Goal: Transaction & Acquisition: Purchase product/service

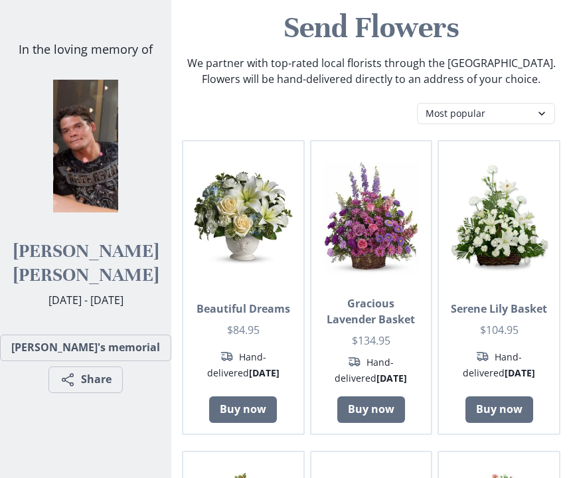
scroll to position [66, 0]
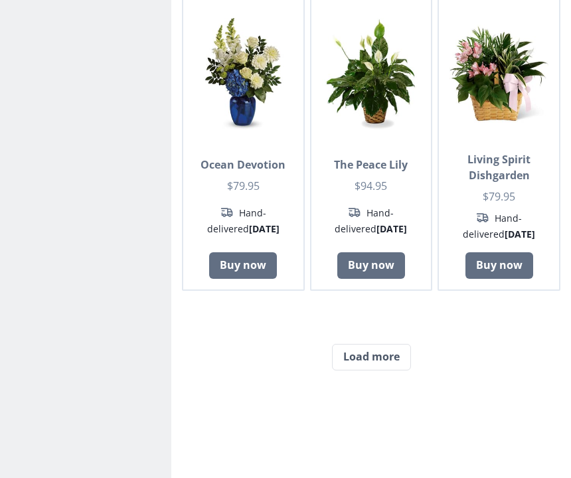
click at [374, 369] on button "Load more" at bounding box center [371, 358] width 79 height 27
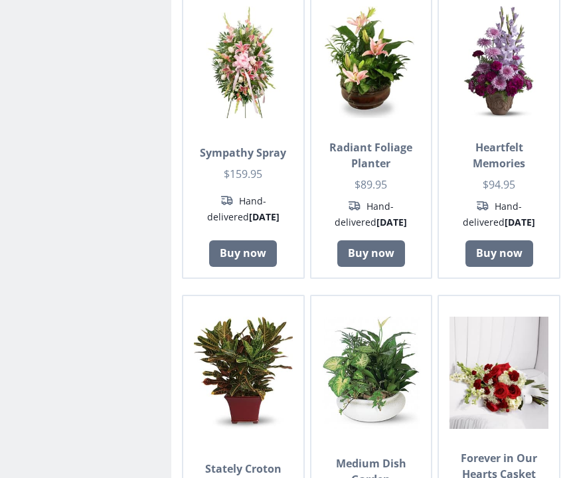
scroll to position [2072, 0]
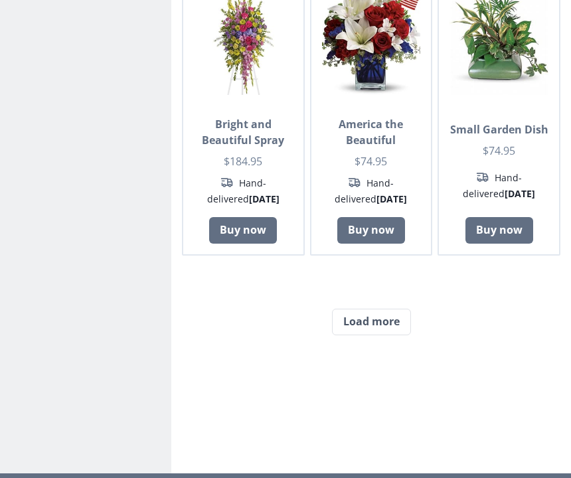
scroll to position [3666, 0]
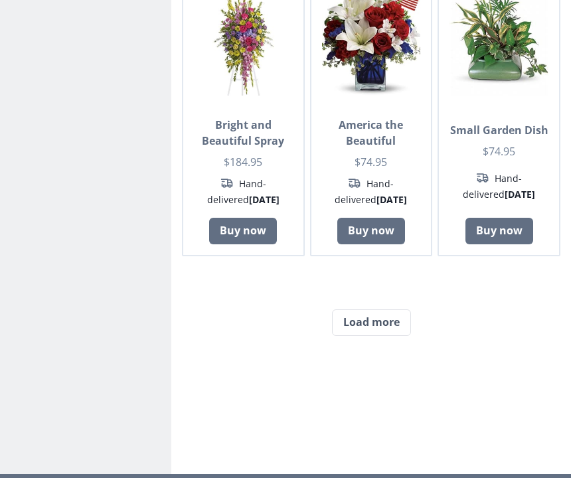
click at [365, 325] on button "Load more" at bounding box center [371, 323] width 79 height 27
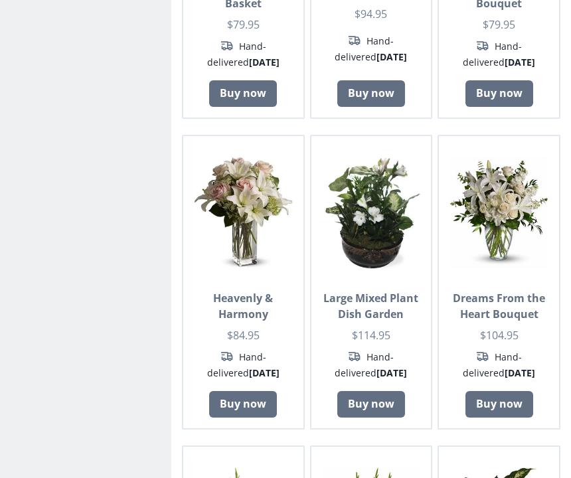
scroll to position [4457, 0]
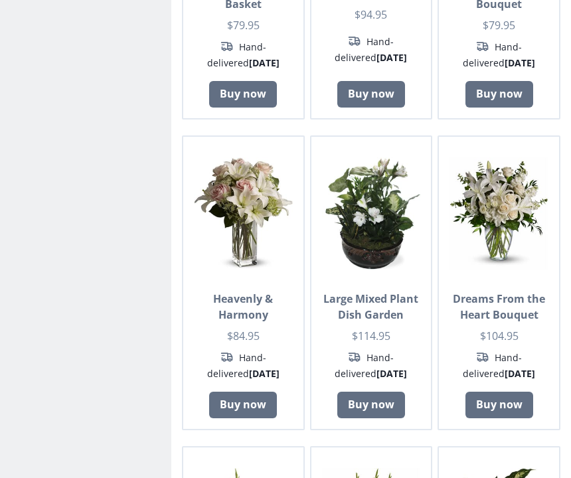
click at [243, 392] on link "Buy now" at bounding box center [243, 405] width 68 height 27
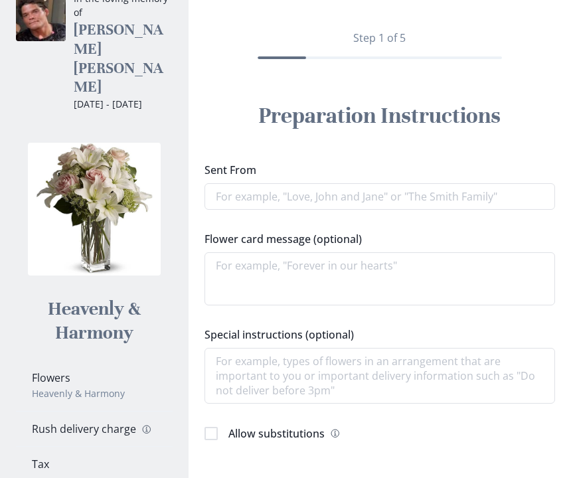
scroll to position [115, 0]
click at [265, 197] on input "Sent From" at bounding box center [380, 197] width 351 height 27
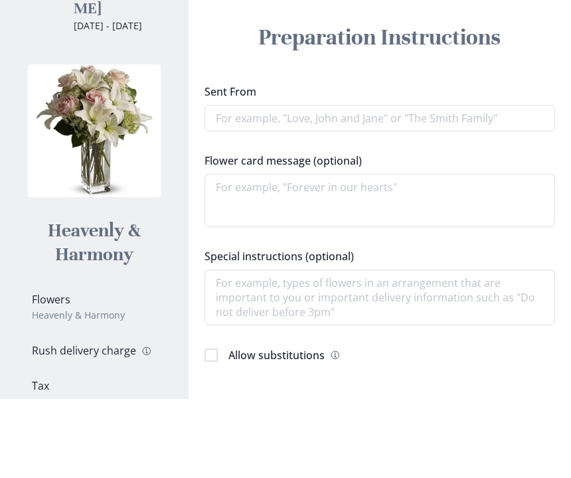
type textarea "x"
type input "Lo"
type textarea "x"
type input "Lov"
type textarea "x"
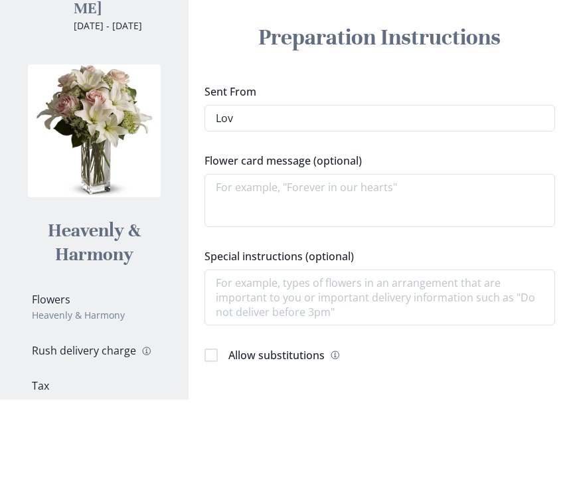
type input "Love"
type textarea "x"
type input "Love"
type textarea "x"
type input "Love,"
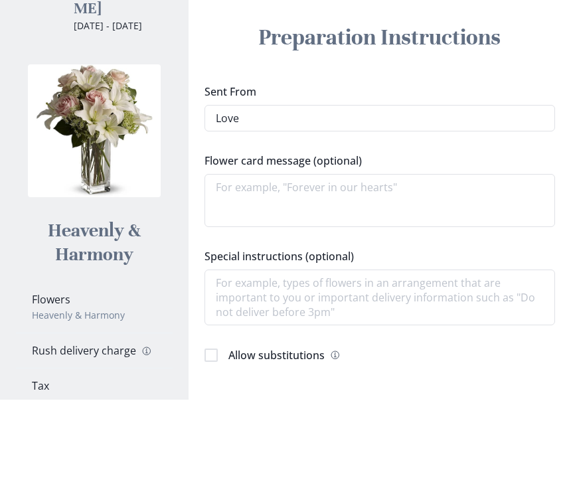
type textarea "x"
type input "Love,"
type textarea "x"
type input "Love, a"
type textarea "x"
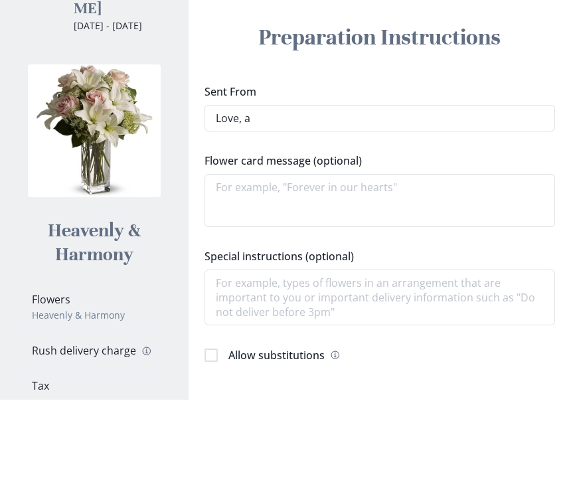
type input "Love, au"
type textarea "x"
type input "Love, aun"
type textarea "x"
type input "Love, aunt"
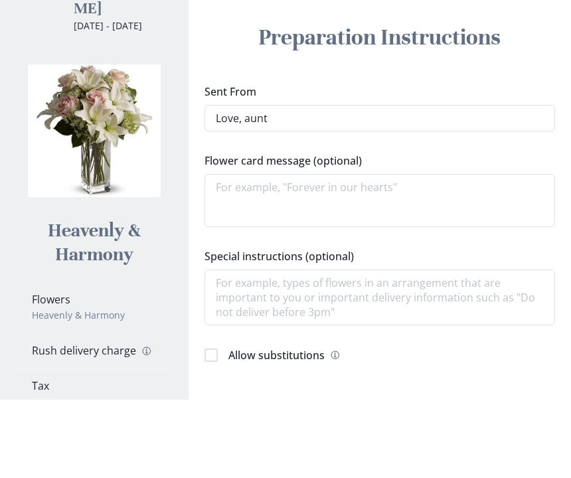
type textarea "x"
type input "Love, aunt"
type textarea "x"
type input "Love, aunt M"
type textarea "x"
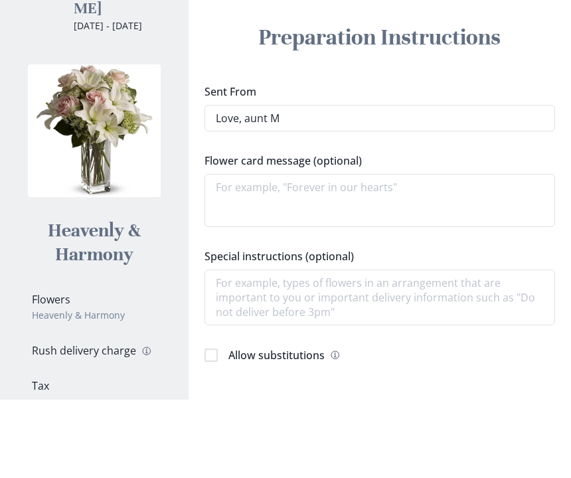
type input "Love, aunt Me"
type textarea "x"
type input "Love, aunt [PERSON_NAME]"
type textarea "x"
type input "Love, aunt [PERSON_NAME]"
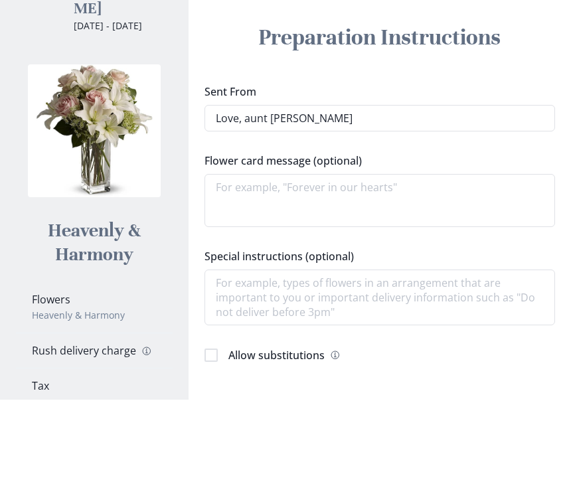
type textarea "x"
type input "Love, aunt [PERSON_NAME]"
type textarea "x"
type input "Love, aunt [PERSON_NAME]"
type textarea "x"
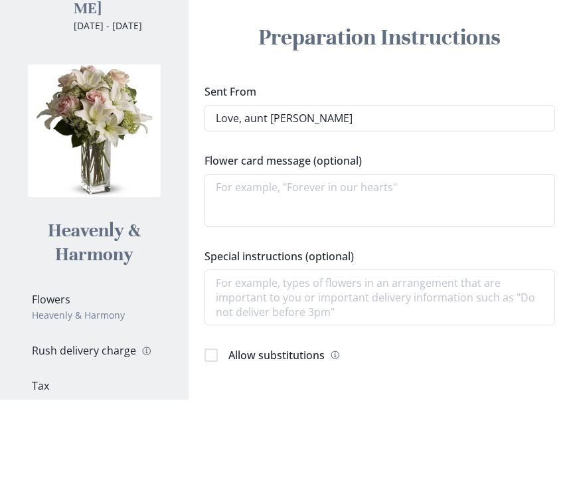
type input "Love, aunt [PERSON_NAME]"
type textarea "x"
type input "Love, aunt [PERSON_NAME]"
type textarea "x"
type input "Love, aunt [PERSON_NAME]"
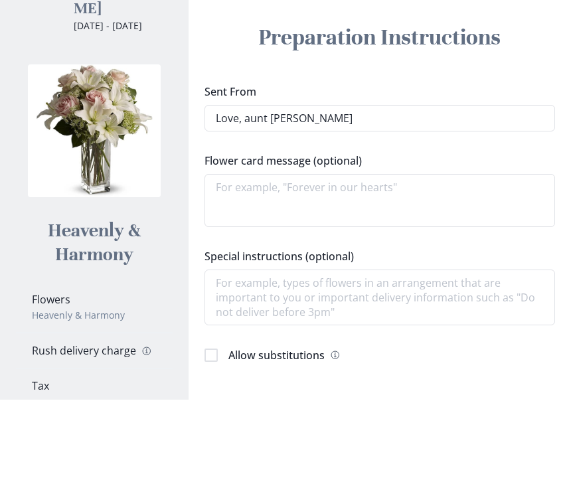
type textarea "x"
type input "Love, aunt [PERSON_NAME] an"
type textarea "x"
type input "Love, aunt [PERSON_NAME] and"
type textarea "x"
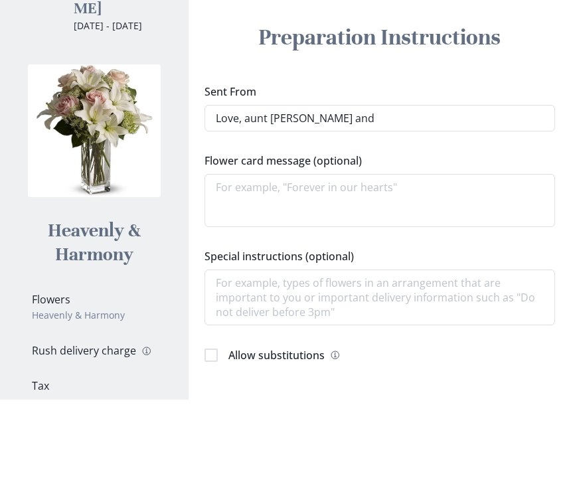
type input "Love, aunt [PERSON_NAME] and"
type textarea "x"
type input "Love, aunt [PERSON_NAME] and U"
type textarea "x"
type input "Love, aunt [PERSON_NAME] and Un"
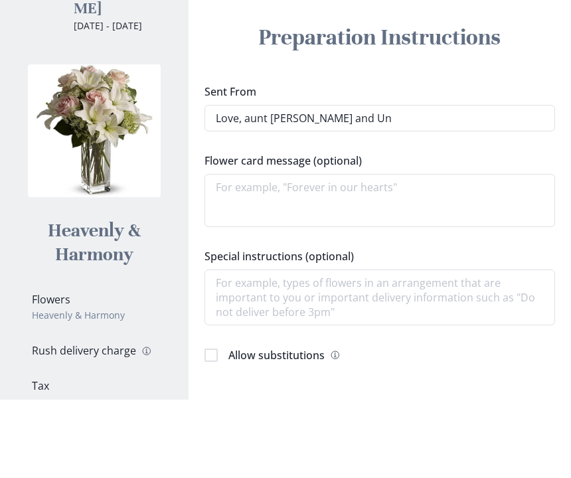
type textarea "x"
type input "Love, aunt [PERSON_NAME] and Unc"
type textarea "x"
type input "Love, aunt [PERSON_NAME] and [PERSON_NAME]"
type textarea "x"
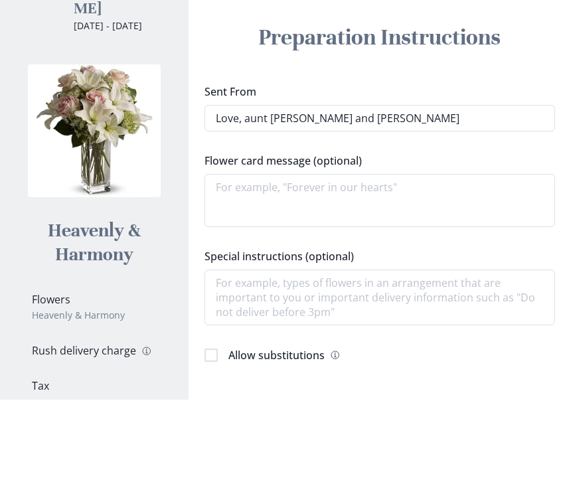
type input "Love, aunt [PERSON_NAME] and Uncle"
type textarea "x"
type input "Love, aunt [PERSON_NAME] and Uncle"
type textarea "x"
type input "Love, aunt [PERSON_NAME] and Uncle [PERSON_NAME]"
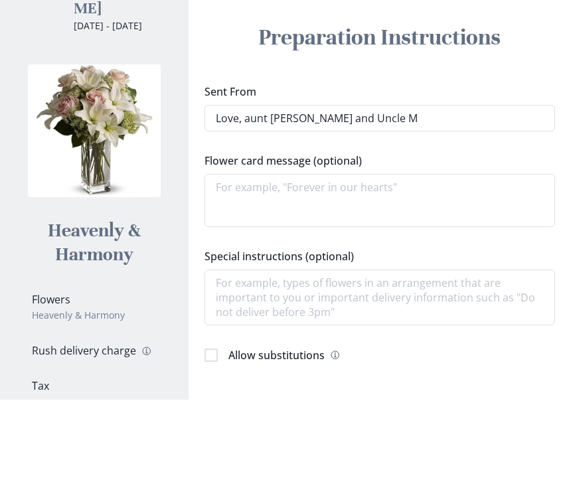
type textarea "x"
type input "Love, aunt [PERSON_NAME] and Uncle [PERSON_NAME]"
type textarea "x"
type input "Love, aunt [PERSON_NAME] and Uncle [PERSON_NAME]"
type textarea "x"
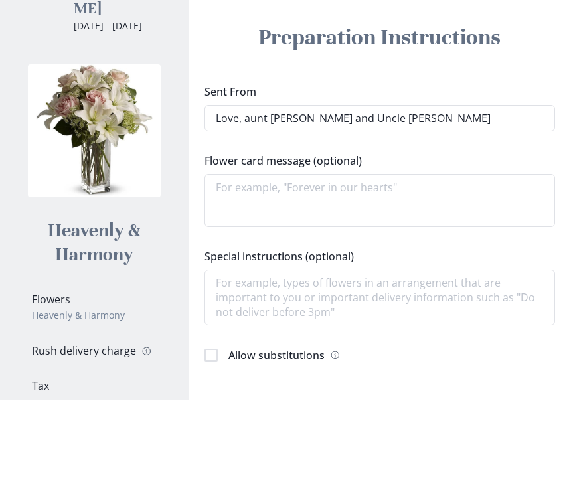
type input "Love, unt [PERSON_NAME] and Uncle [PERSON_NAME]"
type textarea "x"
type input "Love, aunt [PERSON_NAME] and Uncle [PERSON_NAME]"
type textarea "x"
type input "Love, unt [PERSON_NAME] and Uncle [PERSON_NAME]"
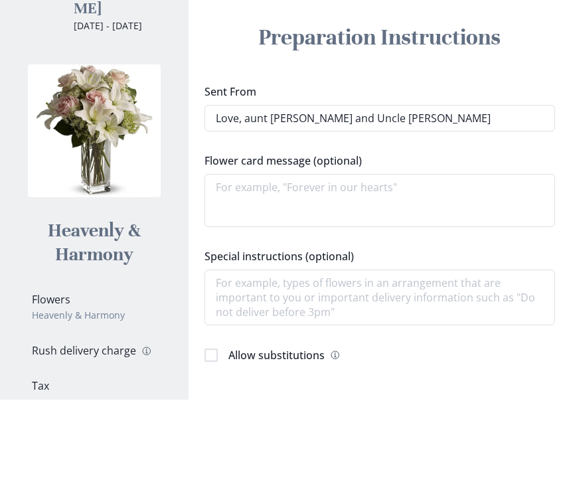
type textarea "x"
type input "Love, Aunt [PERSON_NAME] and Uncle [PERSON_NAME]"
type textarea "x"
type input "Love, Aunt [PERSON_NAME] and Uncle [PERSON_NAME]"
click at [224, 253] on textarea "Flower card message (optional)" at bounding box center [380, 279] width 351 height 53
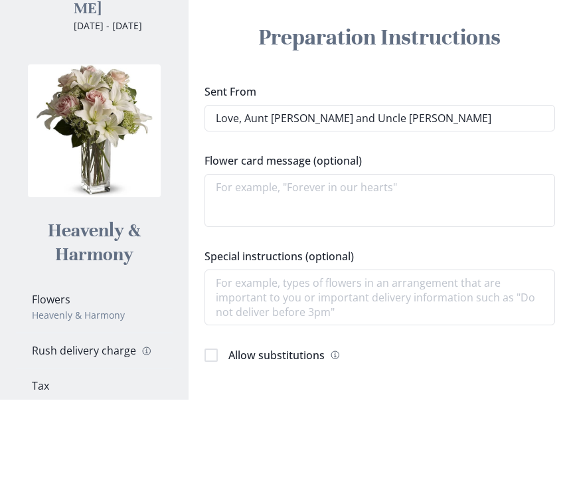
type textarea "x"
type textarea "Ou"
type textarea "x"
type textarea "Our"
type textarea "x"
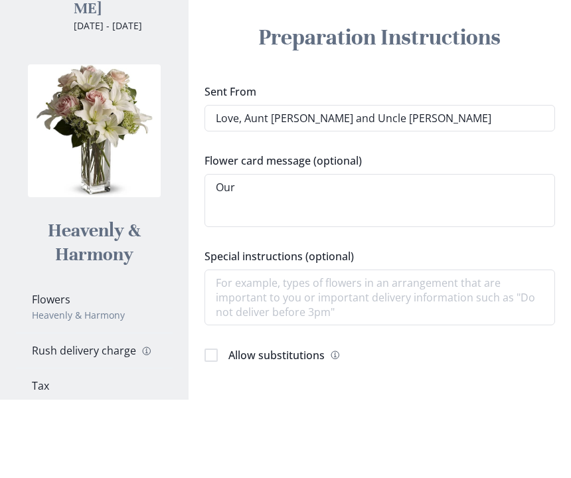
type textarea "Our"
type textarea "x"
type textarea "Our h"
type textarea "x"
type textarea "Our he"
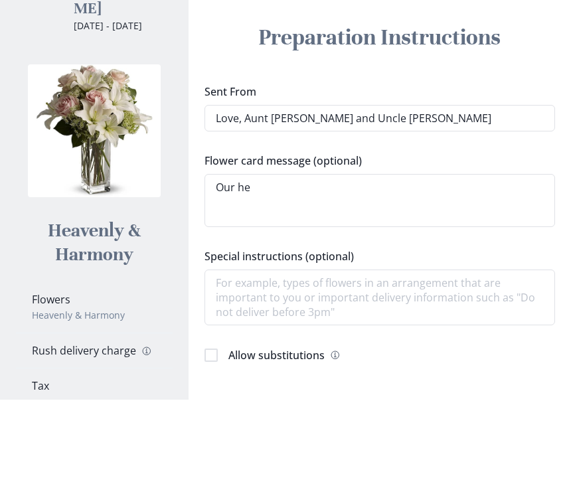
type textarea "x"
type textarea "Our hear"
type textarea "x"
type textarea "Our heart"
type textarea "x"
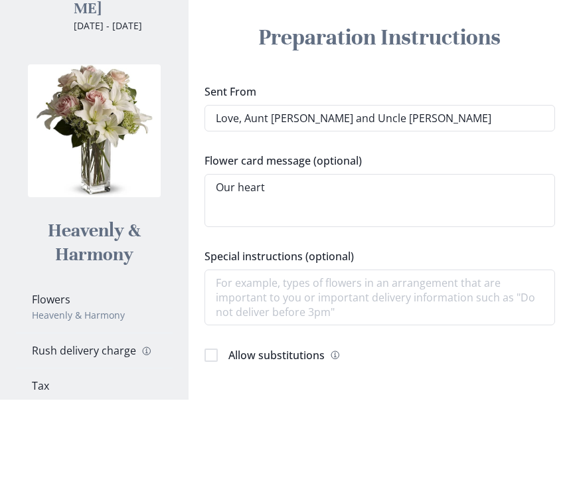
type textarea "Our hearts"
type textarea "x"
type textarea "Our hearts"
type textarea "x"
type textarea "Our hearts f"
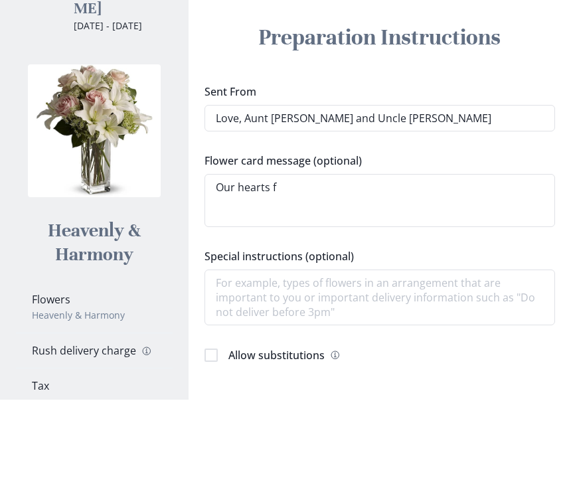
type textarea "x"
type textarea "Our hearts fo"
type textarea "x"
type textarea "Our hearts fo"
type textarea "x"
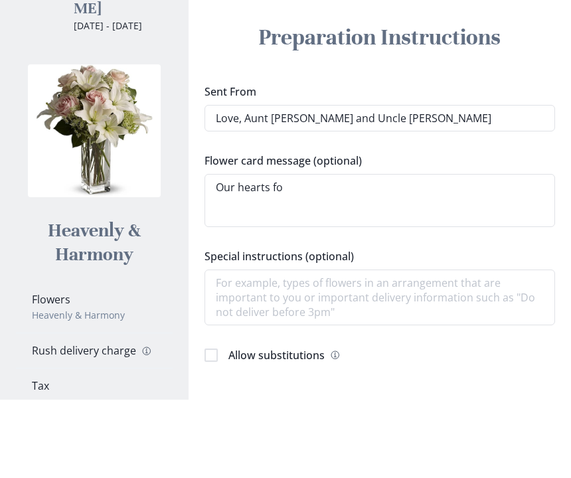
type textarea "Our hearts fo o"
type textarea "x"
type textarea "Our hearts fo ou"
type textarea "x"
type textarea "Our hearts fo out"
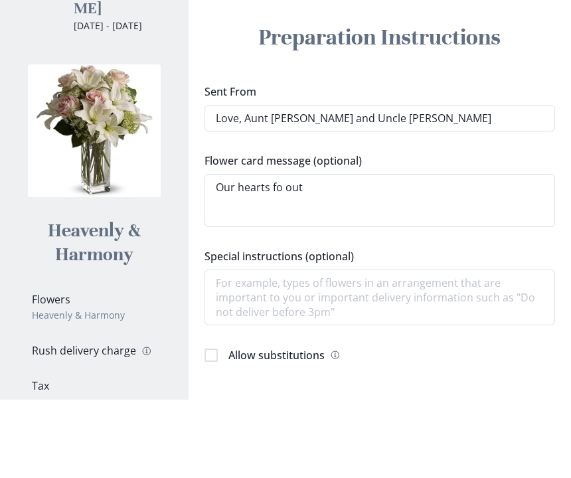
type textarea "x"
type textarea "Our hearts fo out"
type textarea "x"
type textarea "Our hearts fo out to"
type textarea "x"
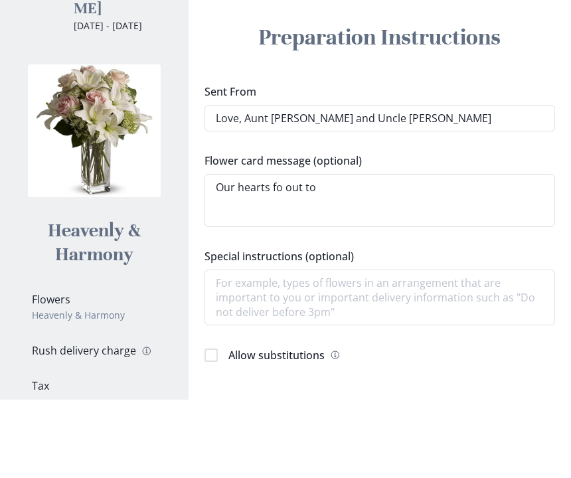
type textarea "Our hearts fo out to"
type textarea "x"
type textarea "Our hearts fo out to y"
type textarea "x"
type textarea "Our hearts fo out to yo"
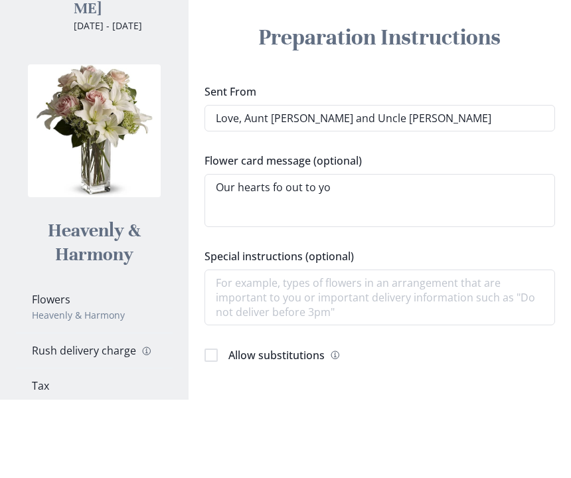
type textarea "x"
type textarea "Our hearts fo out to you"
type textarea "x"
type textarea "Our hearts fo out to you"
type textarea "x"
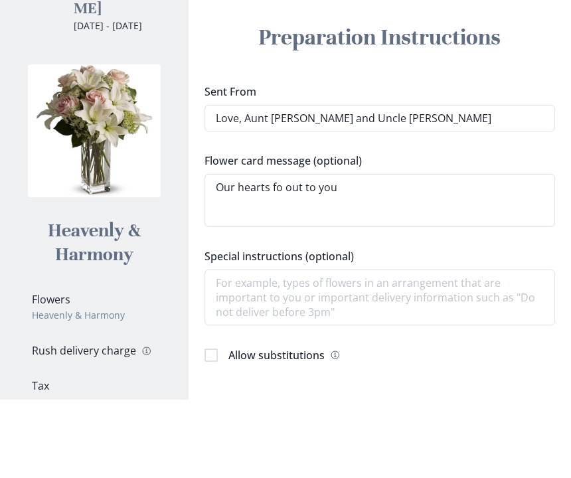
type textarea "Our hearts fo out to you a"
type textarea "x"
click at [279, 253] on textarea "Our hearts fo out to you al" at bounding box center [380, 279] width 351 height 53
type textarea "Our hearts g out to you al"
type textarea "x"
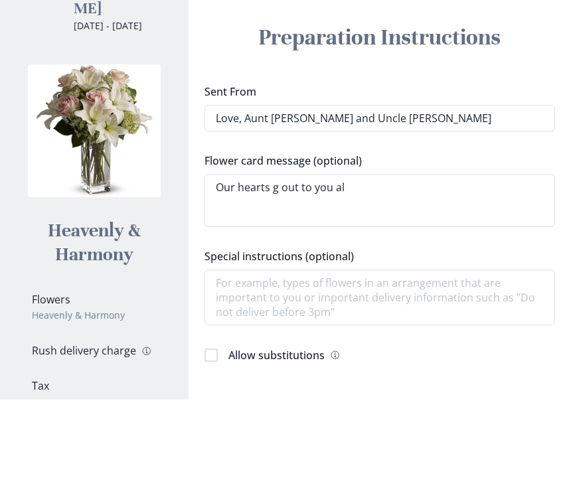
type textarea "Our hearts go out to you al"
click at [363, 253] on textarea "Our hearts go out to you al" at bounding box center [380, 279] width 351 height 53
type textarea "x"
type textarea "Our hearts go out to you all"
type textarea "x"
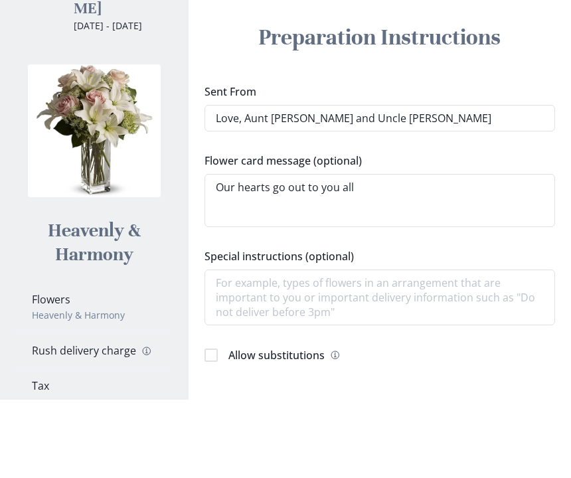
type textarea "Our hearts go out to you all"
type textarea "x"
type textarea "Our hearts go out to you all d"
type textarea "x"
type textarea "Our hearts go out to you all du"
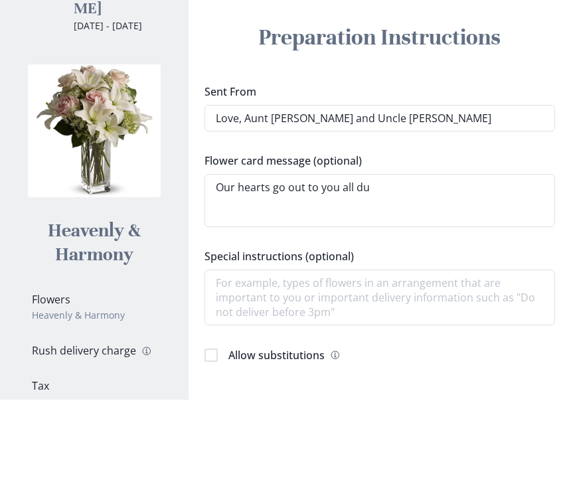
type textarea "x"
type textarea "Our hearts go out to you all dur"
type textarea "x"
type textarea "Our hearts go out to you all duri"
type textarea "x"
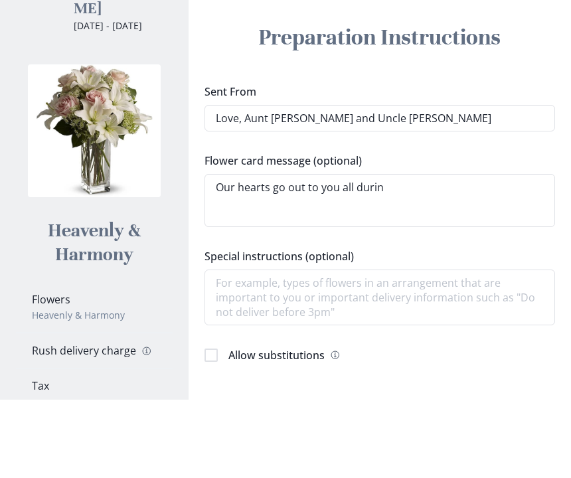
type textarea "Our hearts go out to you all during"
type textarea "x"
type textarea "Our hearts go out to you all during"
type textarea "x"
type textarea "Our hearts go out to you all during t"
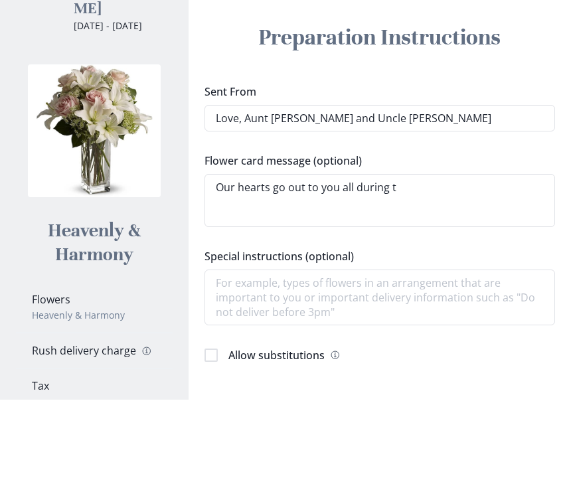
type textarea "x"
type textarea "Our hearts go out to you all during th"
type textarea "x"
type textarea "Our hearts go out to you all during thi"
type textarea "x"
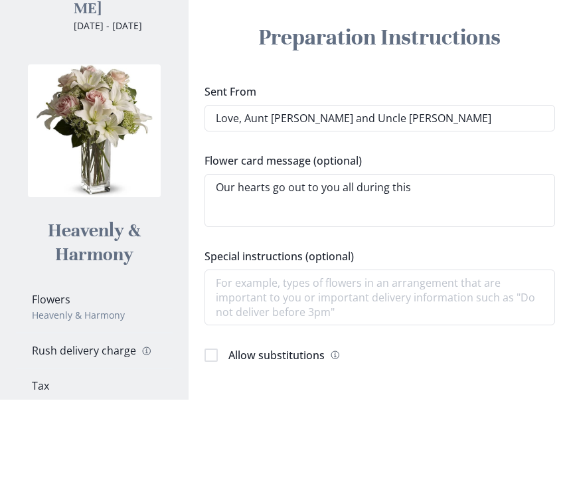
type textarea "Our hearts go out to you all during this"
type textarea "x"
type textarea "Our hearts go out to you all during this t"
type textarea "x"
type textarea "Our hearts go out to you all during this ti"
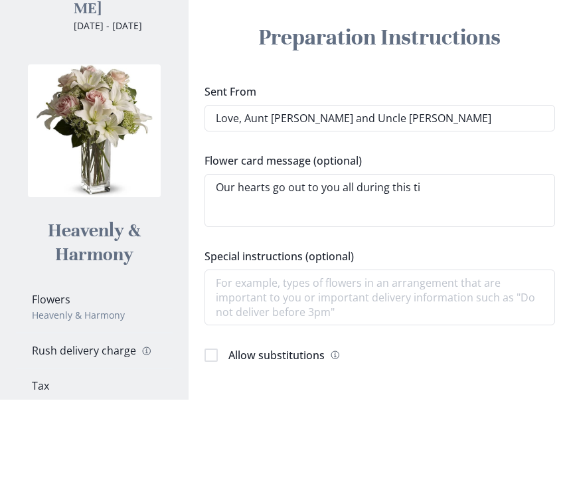
type textarea "x"
type textarea "Our hearts go out to you all during this time"
type textarea "x"
type textarea "Our hearts go out to you all during this time"
type textarea "x"
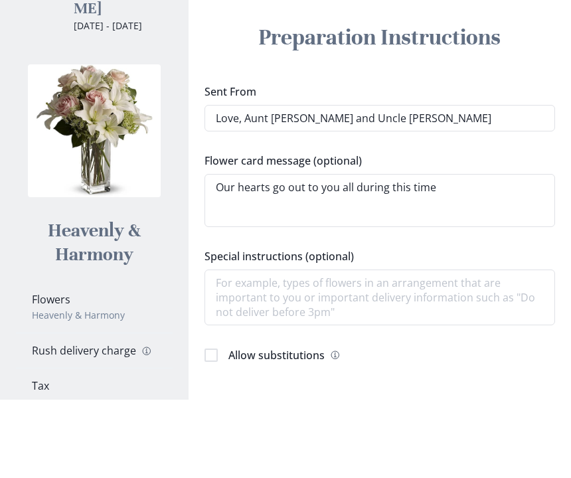
type textarea "Our hearts go out to you all during this time o"
type textarea "x"
type textarea "Our hearts go out to you all during this time of"
type textarea "x"
type textarea "Our hearts go out to you all during this time of s"
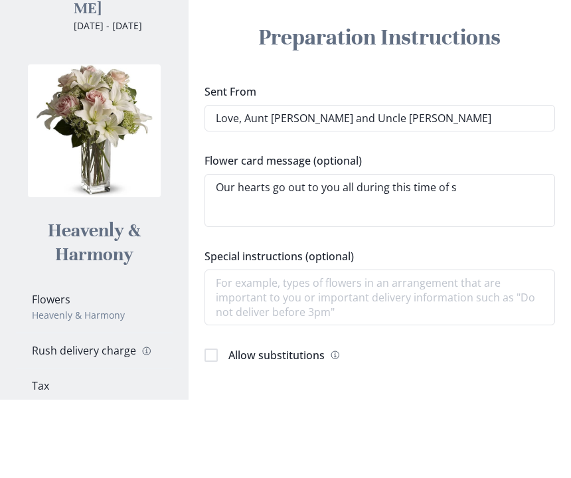
type textarea "x"
type textarea "Our hearts go out to you all during this time of sa"
type textarea "x"
type textarea "Our hearts go out to you all during this time of sad"
type textarea "x"
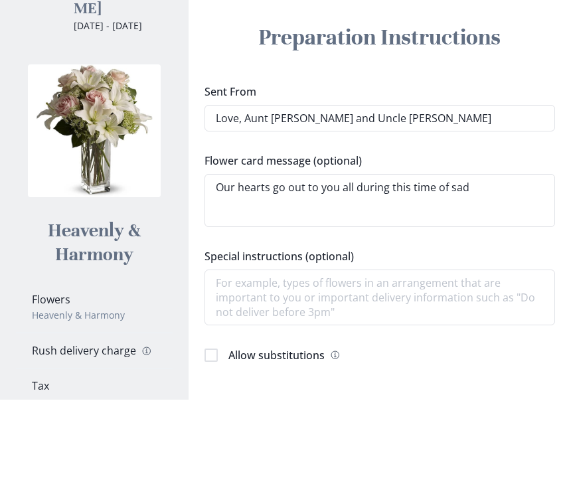
type textarea "Our hearts go out to you all during this time of sadn"
type textarea "x"
type textarea "Our hearts go out to you all during this time of sadne"
type textarea "x"
type textarea "Our hearts go out to you all during this time of sadnes"
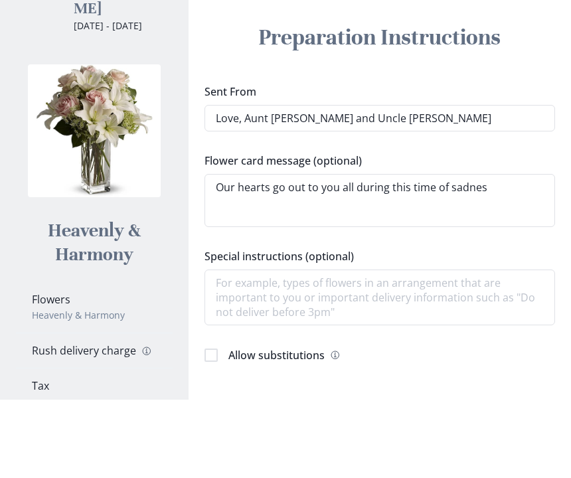
type textarea "x"
type textarea "Our hearts go out to you all during this time of sadness"
type textarea "x"
type textarea "Our hearts go out to you all during this time of sadness"
type textarea "x"
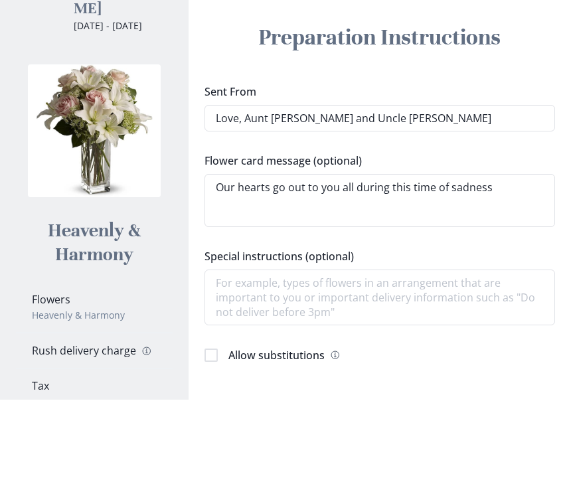
type textarea "Our hearts go out to you all during this time of sadness a"
type textarea "x"
type textarea "Our hearts go out to you all during this time of sadness an"
type textarea "x"
type textarea "Our hearts go out to you all during this time of sadness and"
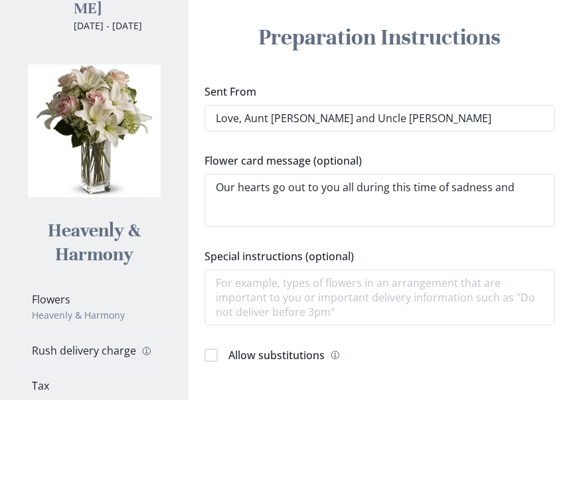
type textarea "x"
type textarea "Our hearts go out to you all during this time of sadness and"
type textarea "x"
type textarea "Our hearts go out to you all during this time of sadness an"
type textarea "x"
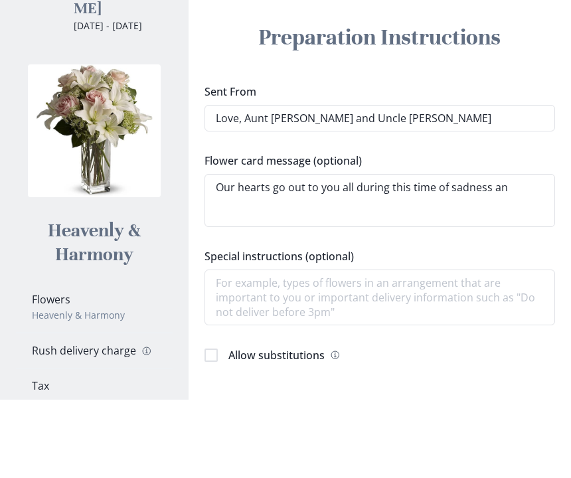
type textarea "Our hearts go out to you all during this time of sadness a"
type textarea "x"
type textarea "Our hearts go out to you all during this time of sadness"
type textarea "x"
type textarea "Our hearts go out to you all during this time of sadness"
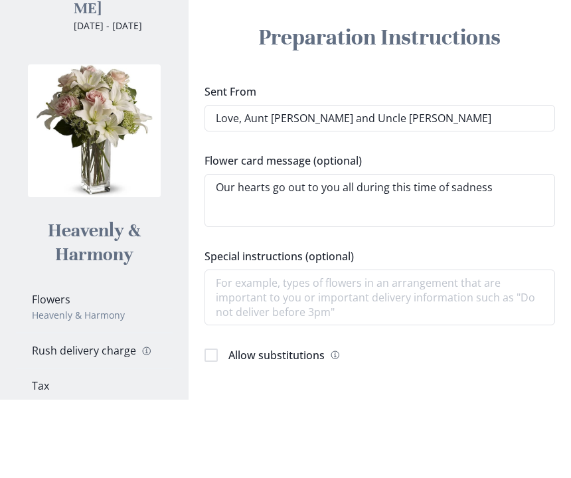
type textarea "x"
type textarea "Our hearts go out to you all during this time of sadnes"
type textarea "x"
type textarea "Our hearts go out to you all during this time of sadne"
type textarea "x"
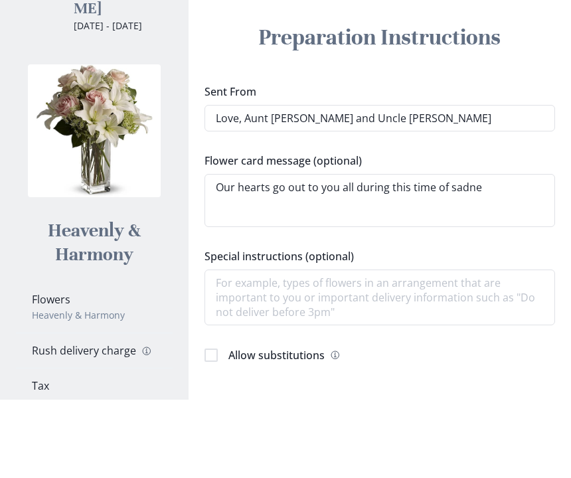
type textarea "Our hearts go out to you all during this time of sadn"
type textarea "x"
type textarea "Our hearts go out to you all during this time of sad"
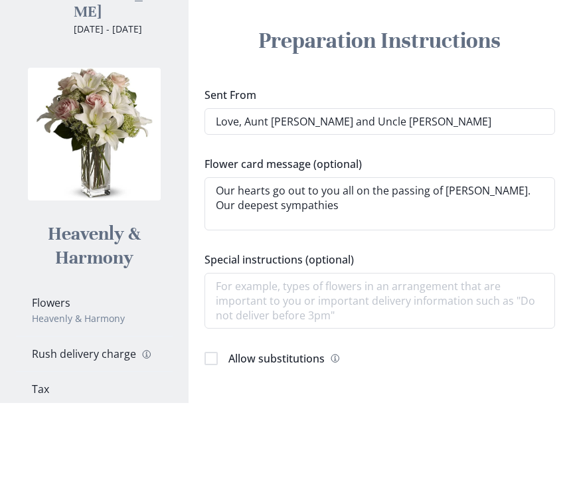
click at [233, 253] on textarea "Our hearts go out to you all on the passing of [PERSON_NAME]. Our deepest sympa…" at bounding box center [380, 279] width 351 height 53
click at [348, 253] on textarea "Our hearts go out to you all on the passing of [PERSON_NAME]. With deepest symp…" at bounding box center [380, 279] width 351 height 53
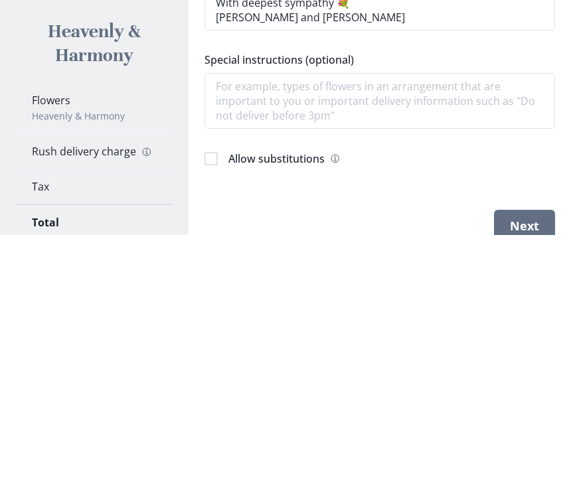
scroll to position [151, 0]
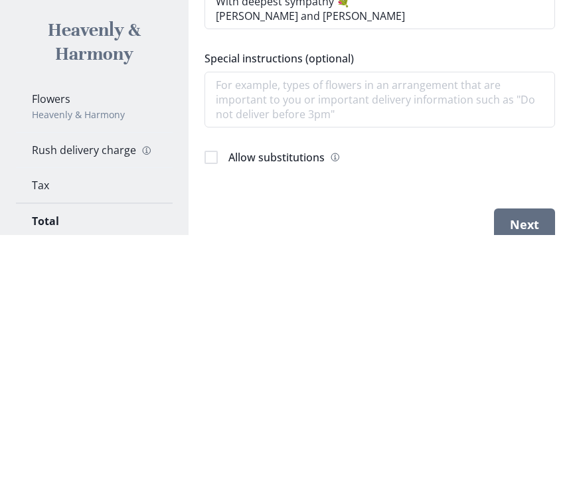
click at [245, 316] on textarea "Special instructions (optional)" at bounding box center [380, 344] width 351 height 56
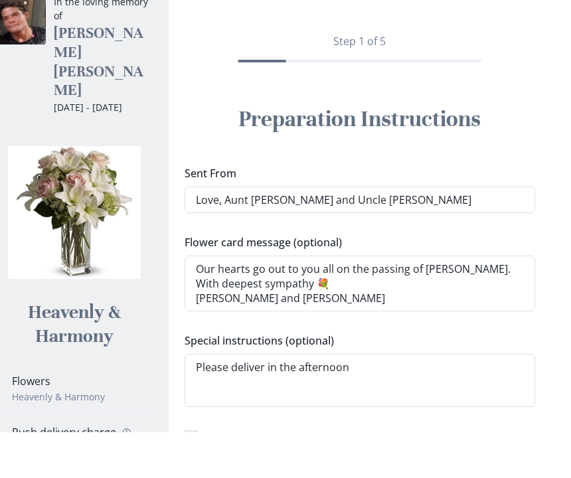
scroll to position [112, 0]
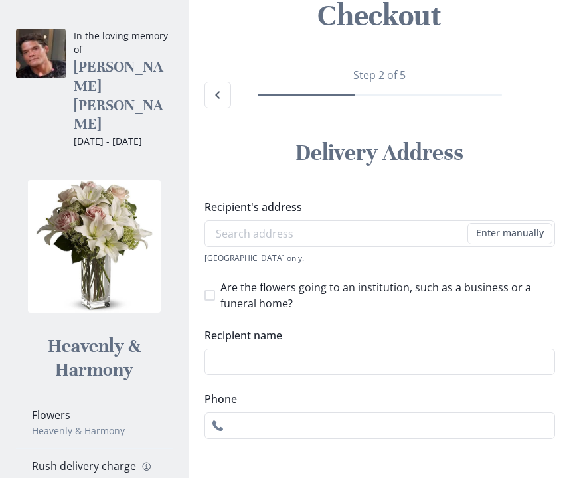
scroll to position [78, 0]
click at [223, 236] on input "Recipient's address" at bounding box center [380, 234] width 351 height 27
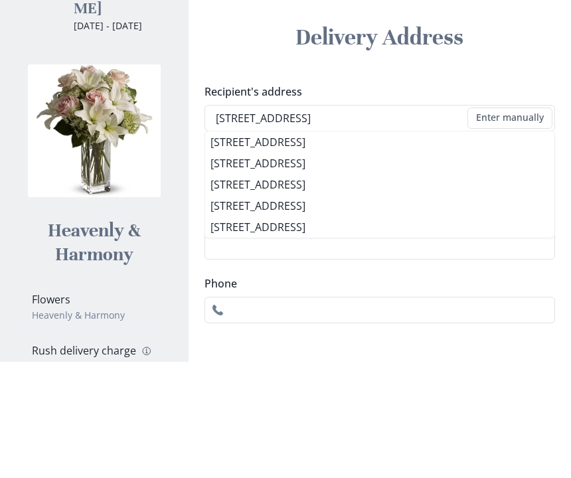
click at [240, 248] on li "[STREET_ADDRESS]" at bounding box center [380, 258] width 350 height 21
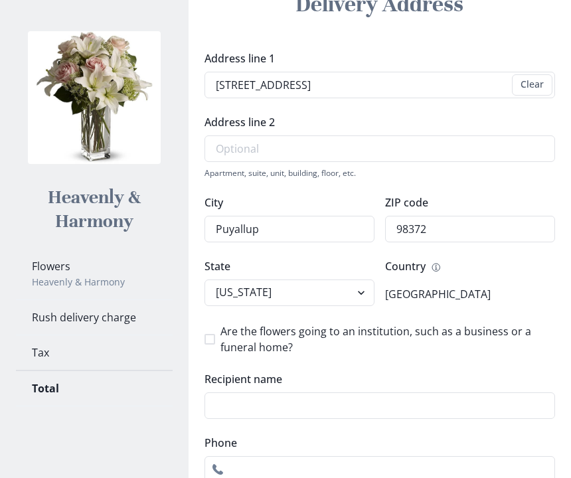
scroll to position [322, 0]
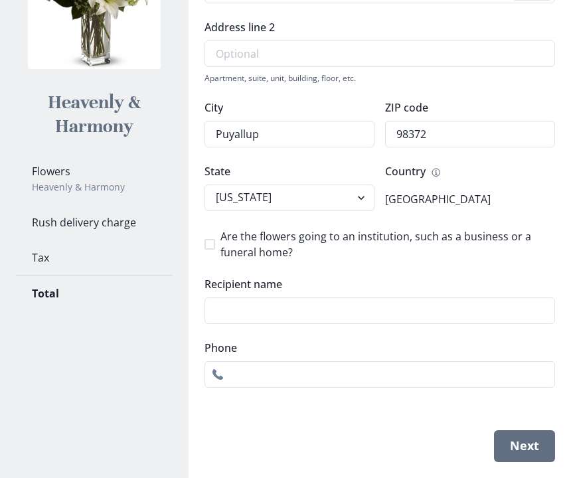
click at [235, 318] on input "Recipient name" at bounding box center [380, 311] width 351 height 27
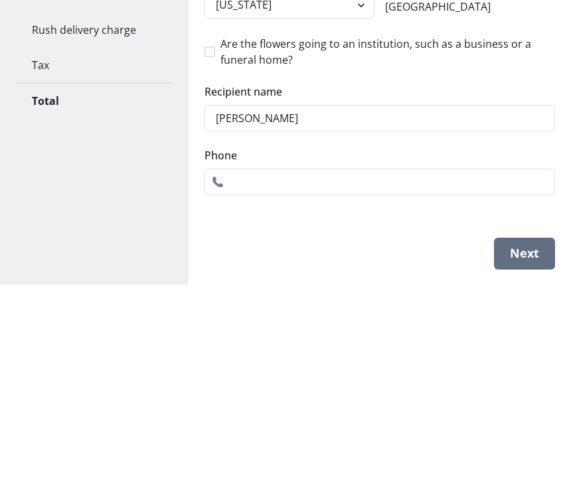
click at [248, 362] on input "Phone" at bounding box center [380, 375] width 351 height 27
click at [310, 298] on input "[PERSON_NAME]" at bounding box center [380, 311] width 351 height 27
click at [252, 362] on input "Phone" at bounding box center [380, 375] width 351 height 27
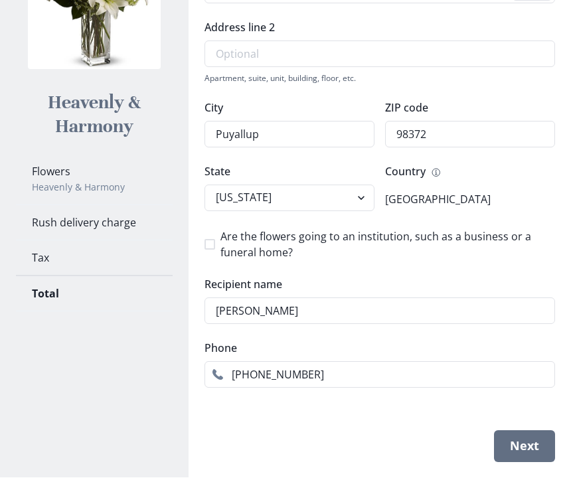
click at [527, 451] on button "Next" at bounding box center [524, 447] width 61 height 32
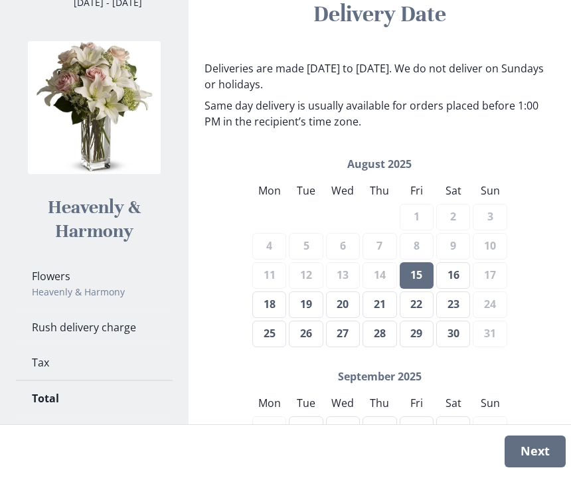
scroll to position [241, 0]
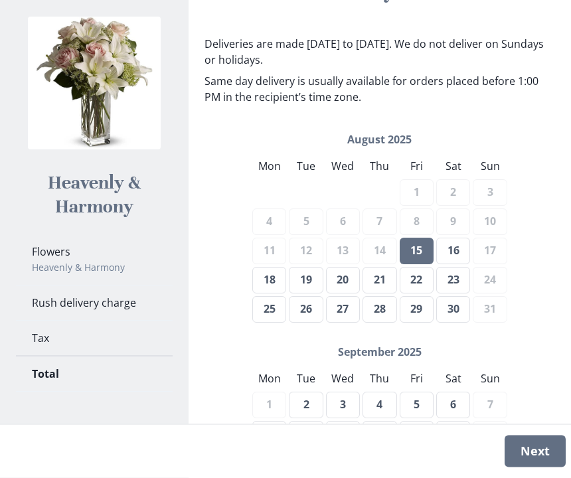
click at [449, 249] on button "16" at bounding box center [454, 252] width 34 height 27
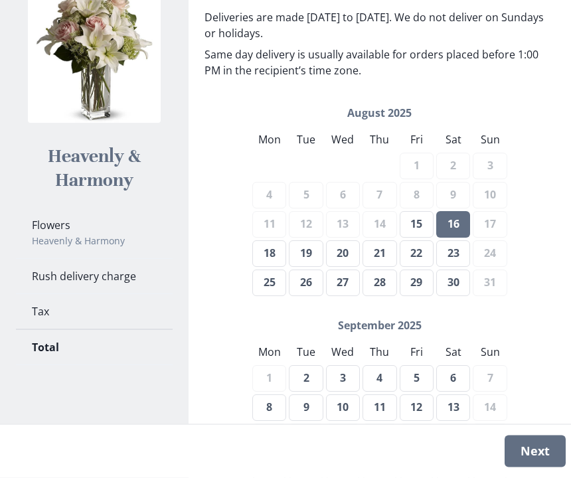
scroll to position [357, 0]
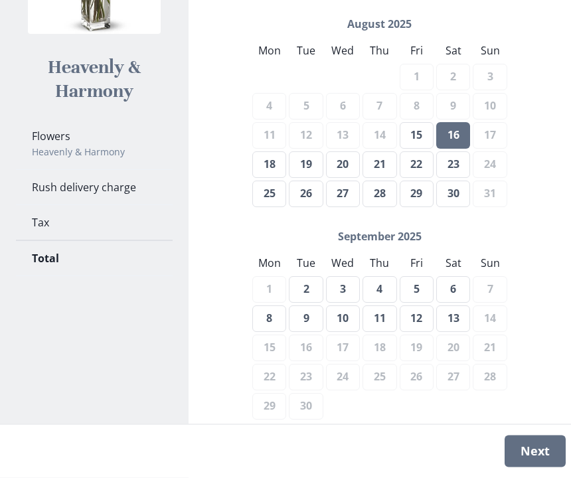
click at [536, 468] on button "Next" at bounding box center [535, 452] width 61 height 32
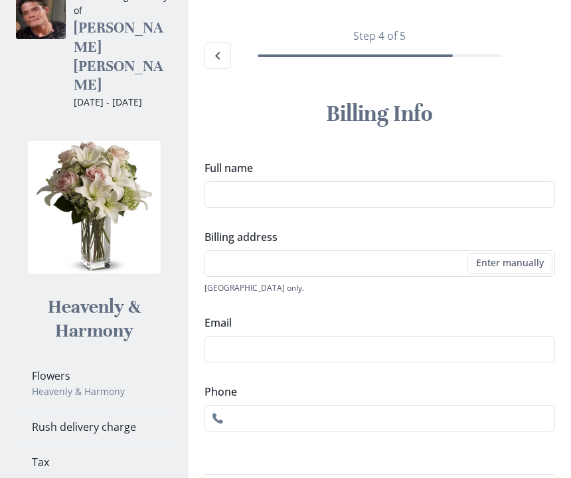
scroll to position [78, 0]
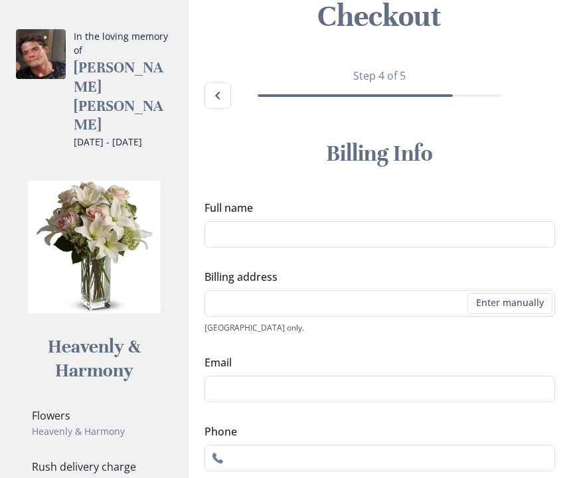
click at [235, 237] on input "Full name" at bounding box center [380, 234] width 351 height 27
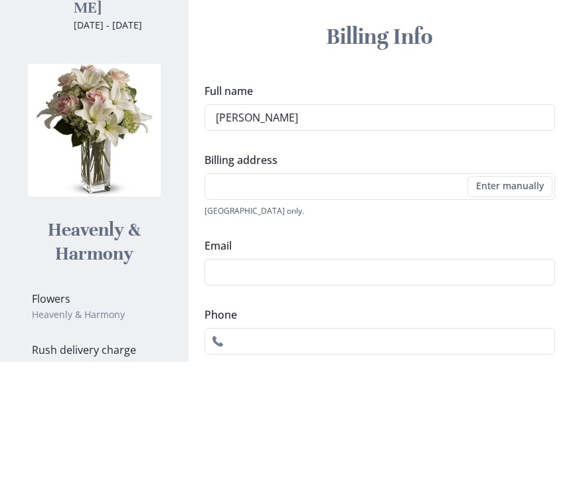
click at [224, 290] on input "Billing address" at bounding box center [380, 303] width 351 height 27
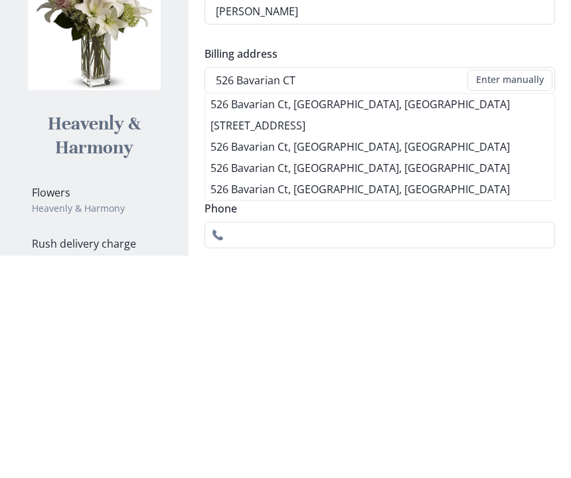
click at [235, 317] on li "526 Bavarian Ct, [GEOGRAPHIC_DATA], [GEOGRAPHIC_DATA]" at bounding box center [380, 327] width 350 height 21
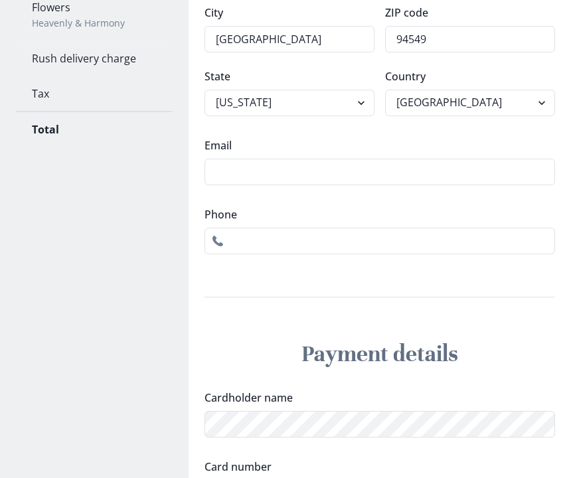
scroll to position [486, 0]
click at [254, 248] on input "Phone" at bounding box center [380, 242] width 351 height 27
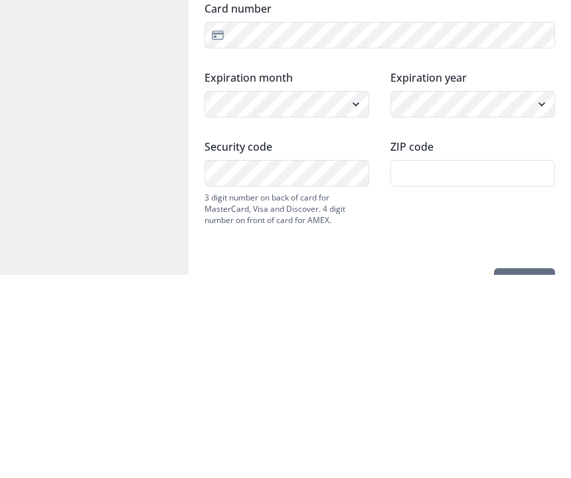
scroll to position [782, 0]
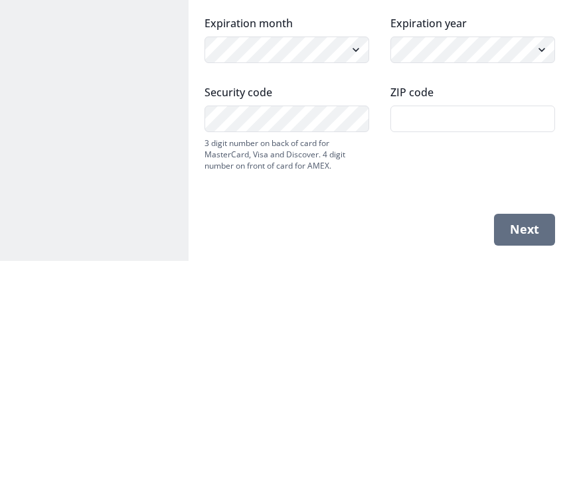
click at [422, 323] on input "ZIP code" at bounding box center [473, 336] width 165 height 27
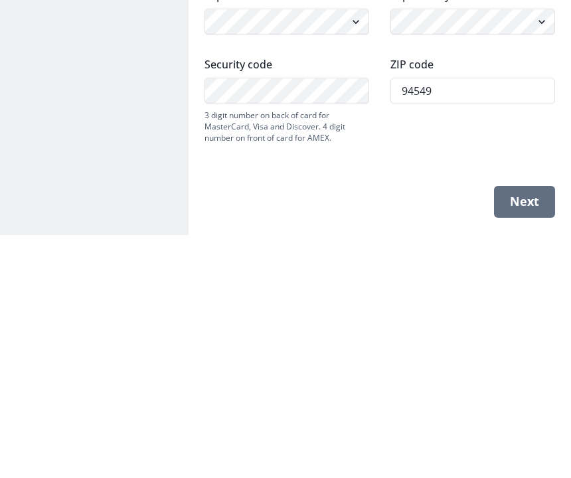
scroll to position [817, 0]
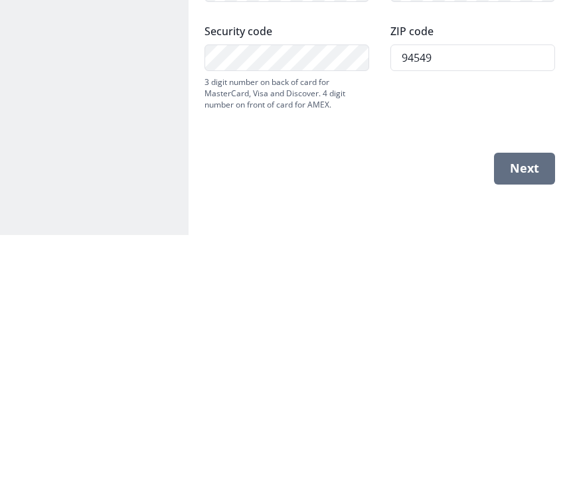
click at [526, 397] on button "Next" at bounding box center [524, 413] width 61 height 32
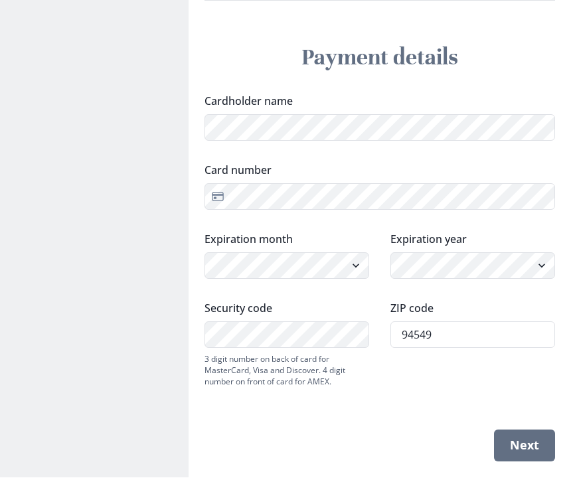
scroll to position [782, 0]
click at [538, 441] on button "Next" at bounding box center [524, 447] width 61 height 32
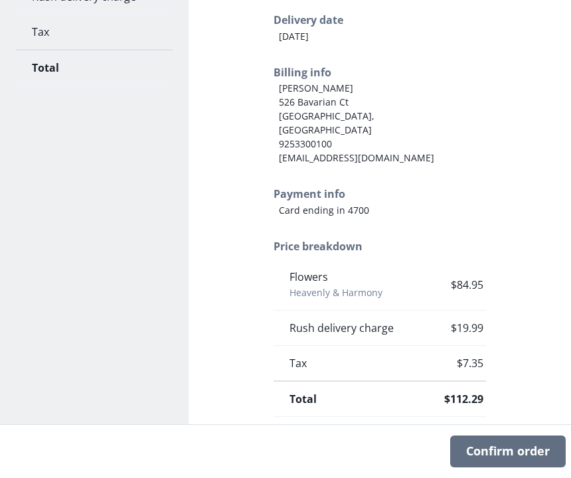
scroll to position [554, 0]
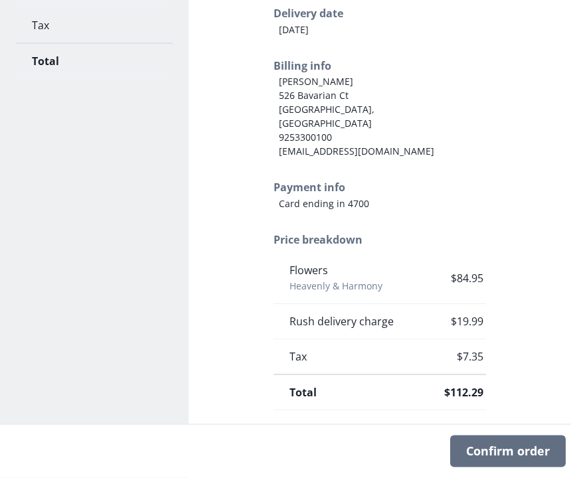
click at [505, 468] on button "Confirm order" at bounding box center [509, 452] width 116 height 32
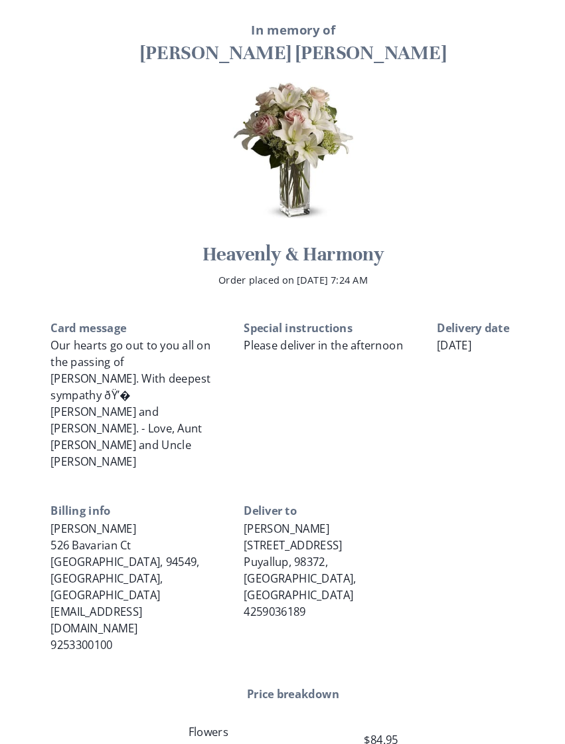
scroll to position [284, 0]
click at [458, 478] on div "Price breakdown Flowers Heavenly & Harmony $84.95 Rush delivery charge $19.99 T…" at bounding box center [283, 754] width 468 height 184
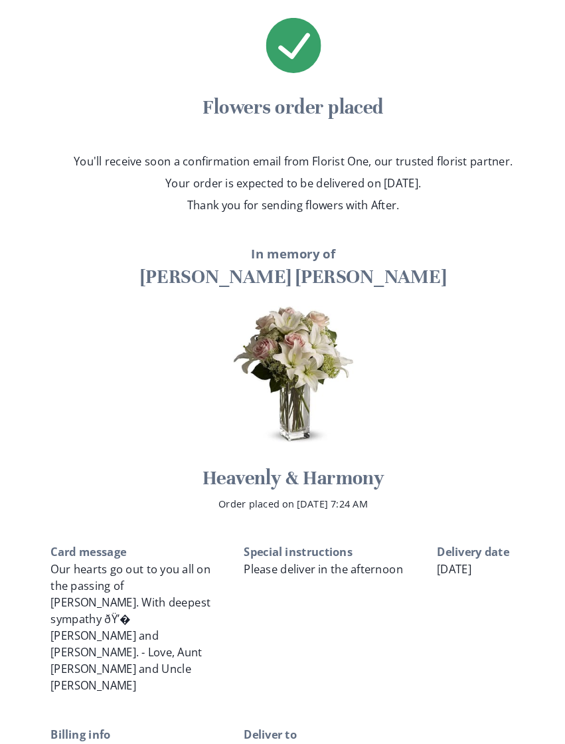
scroll to position [0, 0]
